Goal: Information Seeking & Learning: Learn about a topic

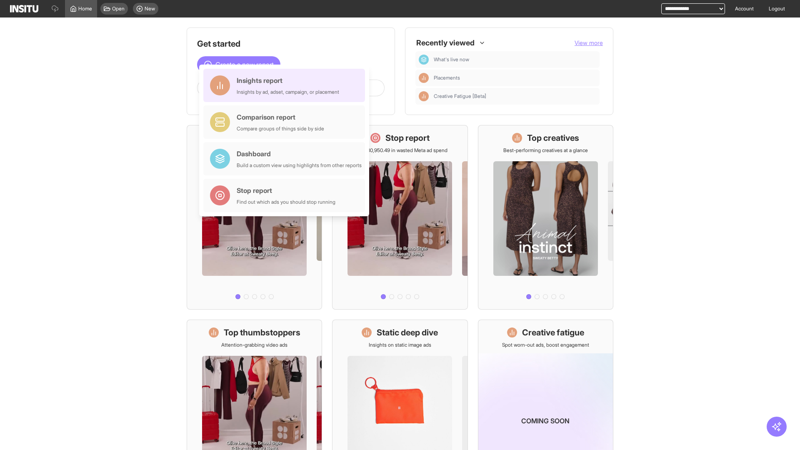
click at [286, 85] on div "Insights report Insights by ad, adset, campaign, or placement" at bounding box center [288, 85] width 102 height 20
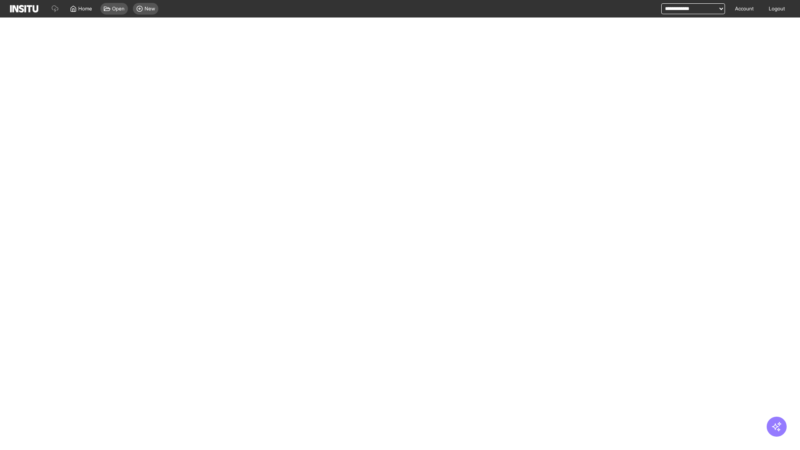
select select "**"
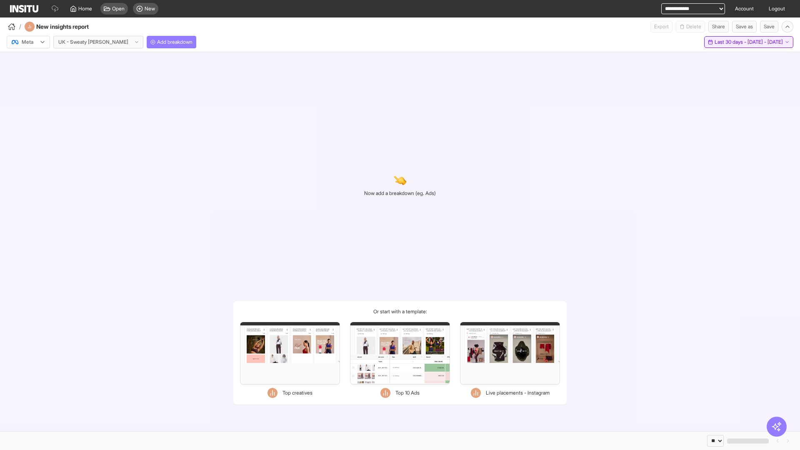
click at [731, 42] on span "Last 30 days - [DATE] - [DATE]" at bounding box center [748, 42] width 68 height 7
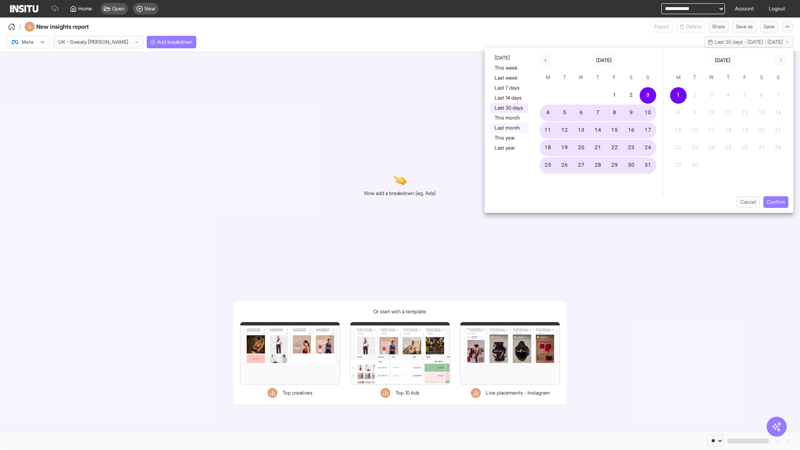
click at [508, 128] on button "Last month" at bounding box center [508, 128] width 38 height 10
